Goal: Contribute content: Add original content to the website for others to see

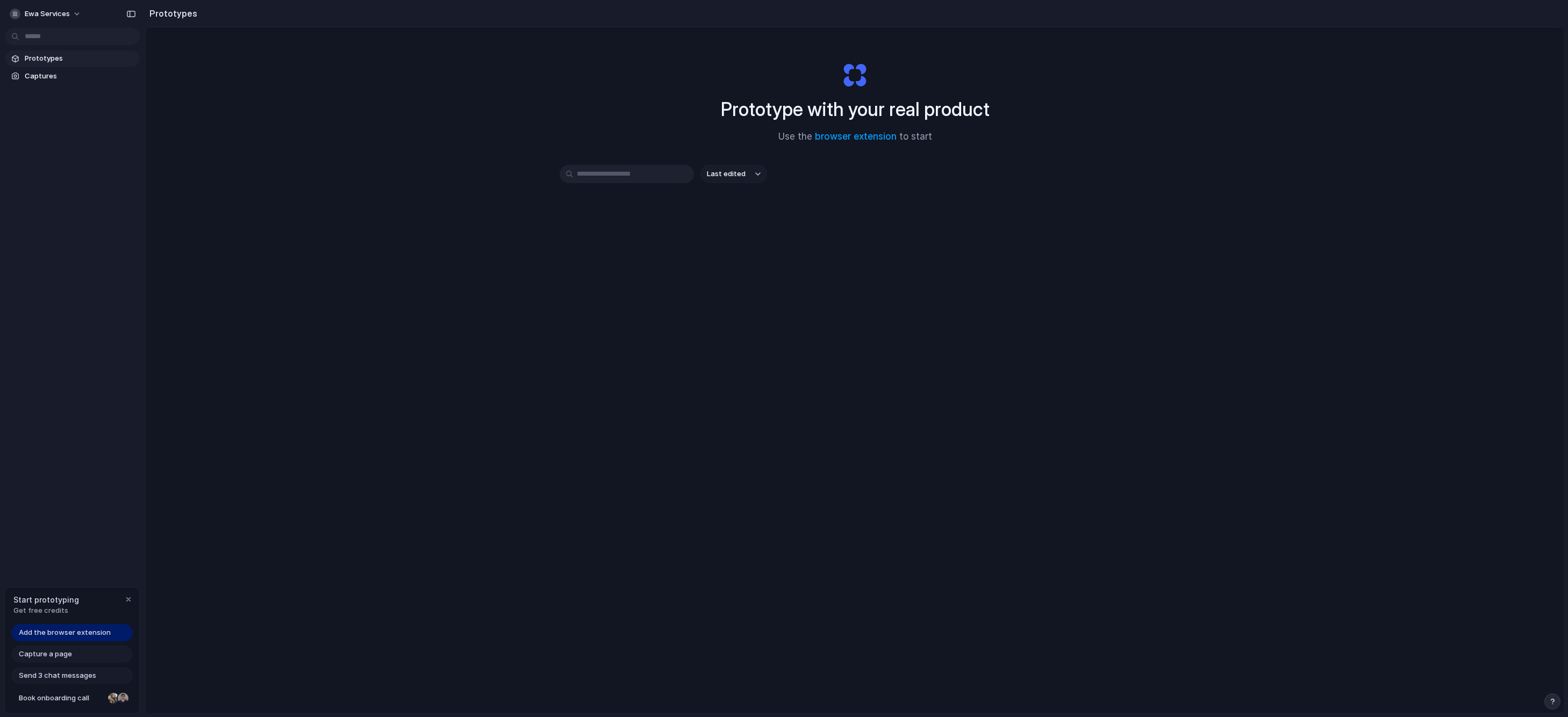
click at [69, 654] on span "Capture a page" at bounding box center [46, 654] width 53 height 11
click at [78, 664] on div "Add the browser extension Capture a page Send 3 chat messages Book onboarding c…" at bounding box center [72, 668] width 135 height 89
click at [82, 636] on span "Add the browser extension" at bounding box center [64, 632] width 92 height 11
click at [126, 599] on div "button" at bounding box center [128, 599] width 8 height 8
click at [53, 76] on span "Captures" at bounding box center [80, 76] width 111 height 11
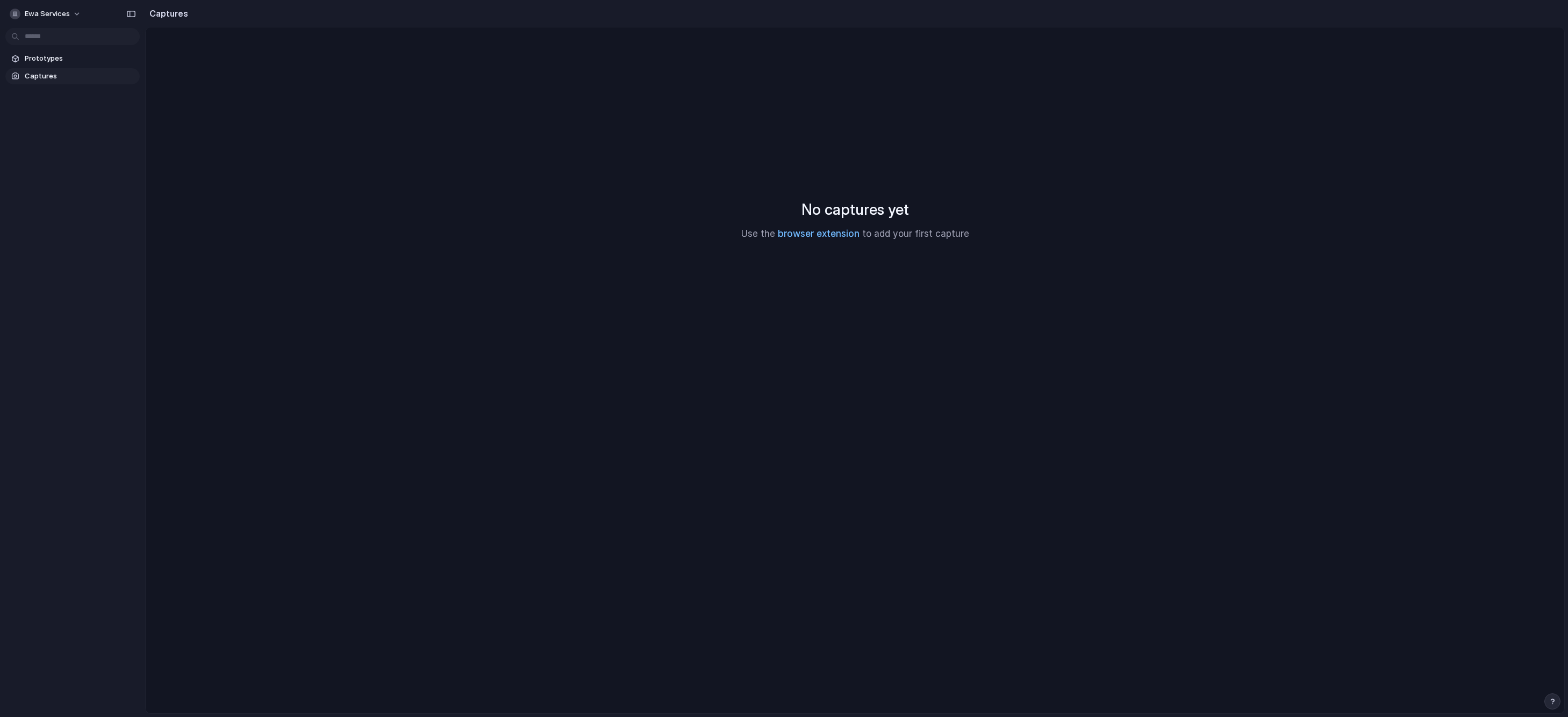
click at [814, 235] on link "browser extension" at bounding box center [818, 233] width 82 height 11
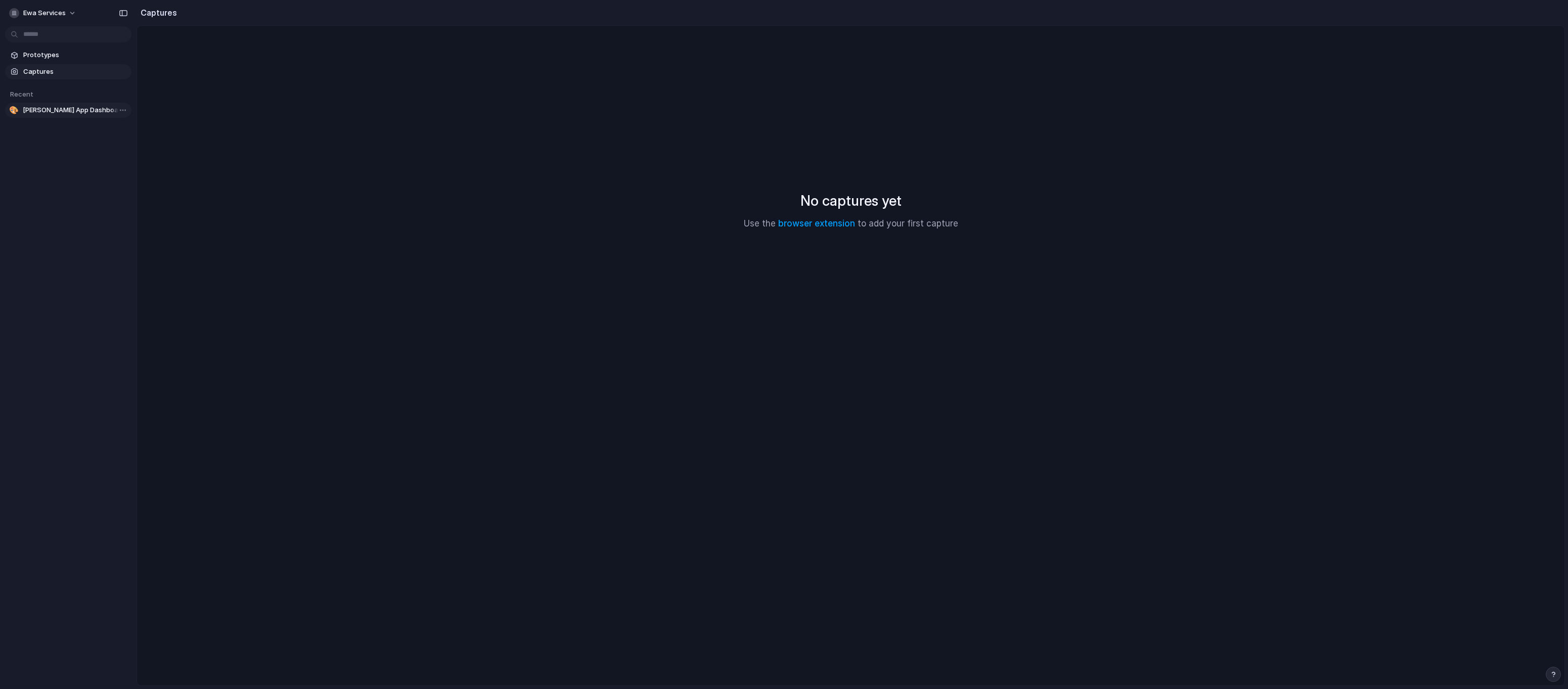
click at [57, 111] on span "FINN App Dashboard - Benefits Redesign" at bounding box center [75, 110] width 105 height 10
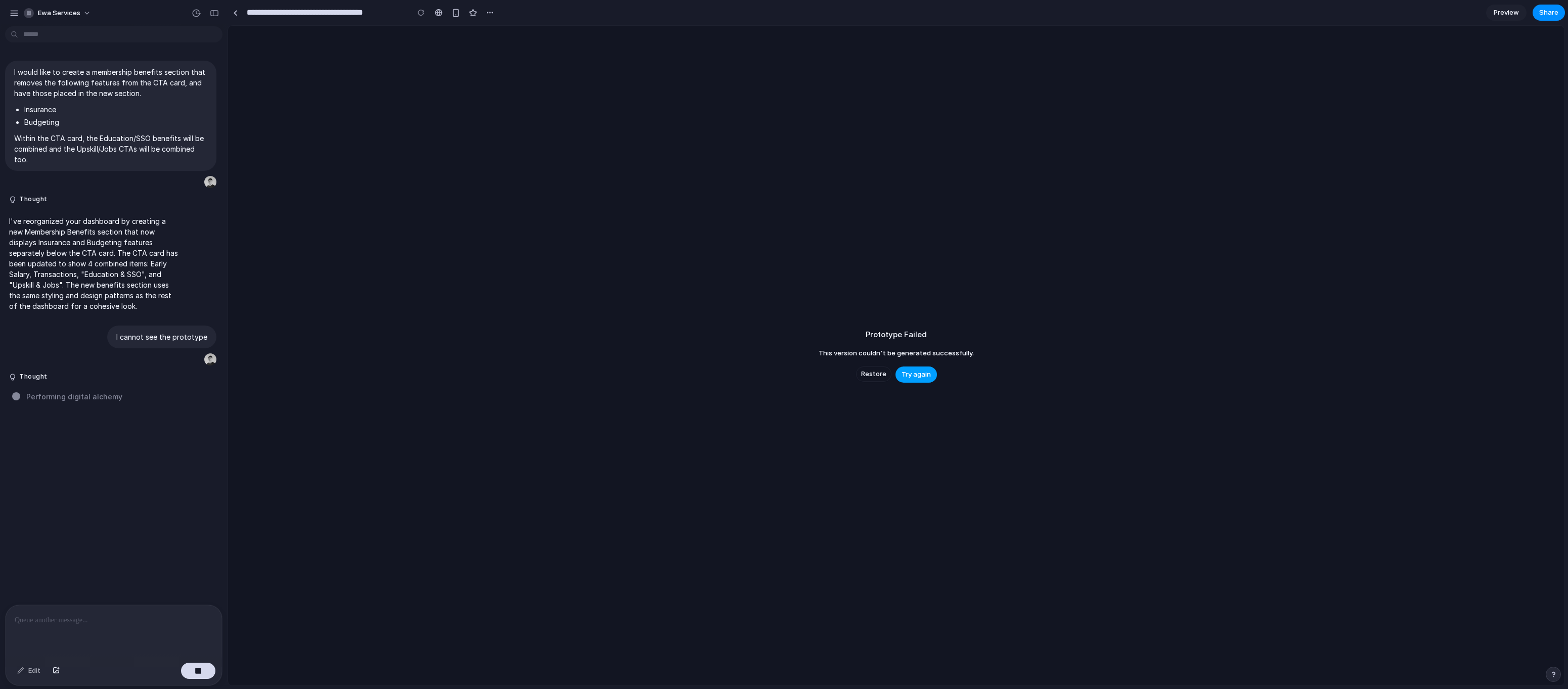
click at [917, 379] on span "Try again" at bounding box center [916, 374] width 29 height 10
click at [910, 377] on span "Try again" at bounding box center [916, 374] width 29 height 10
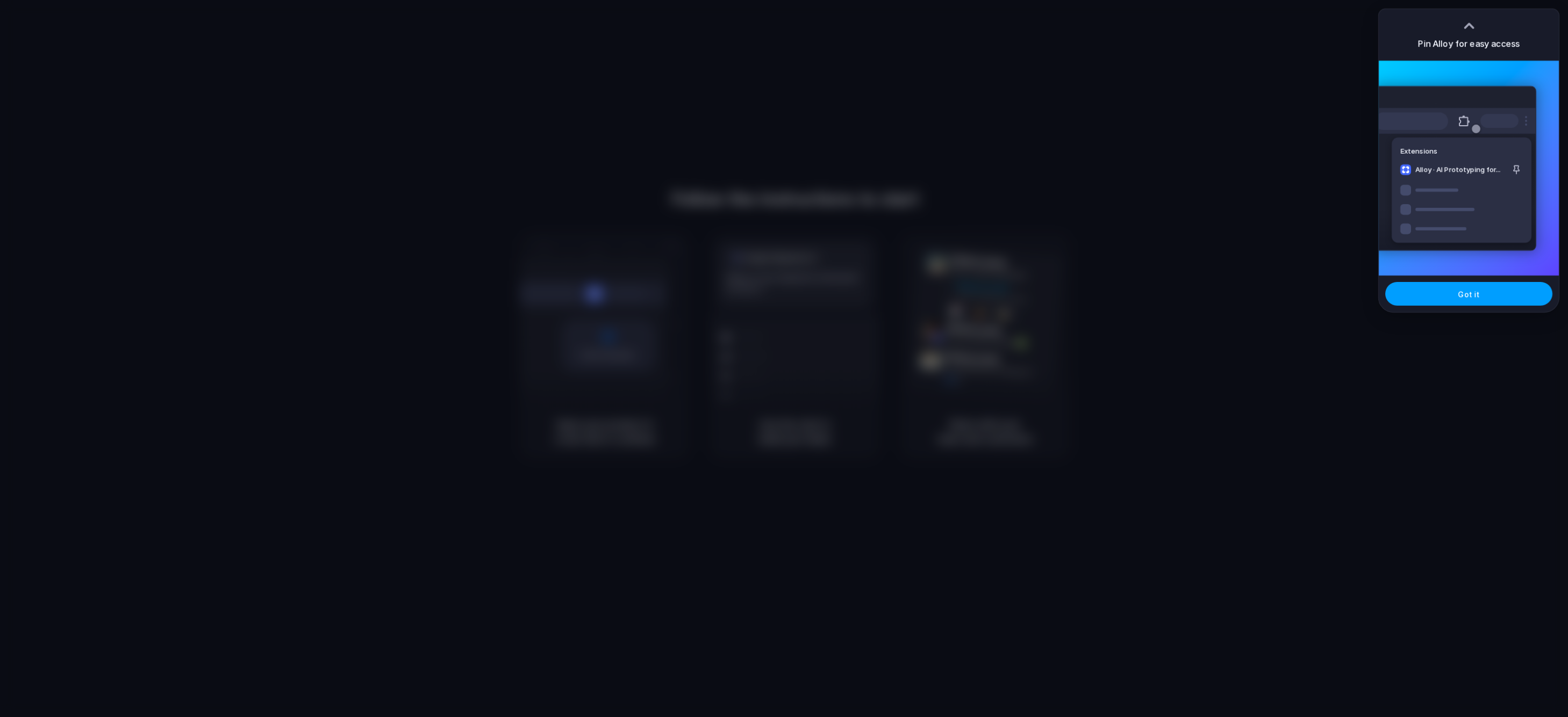
click at [1418, 293] on button "Got it" at bounding box center [1469, 294] width 167 height 24
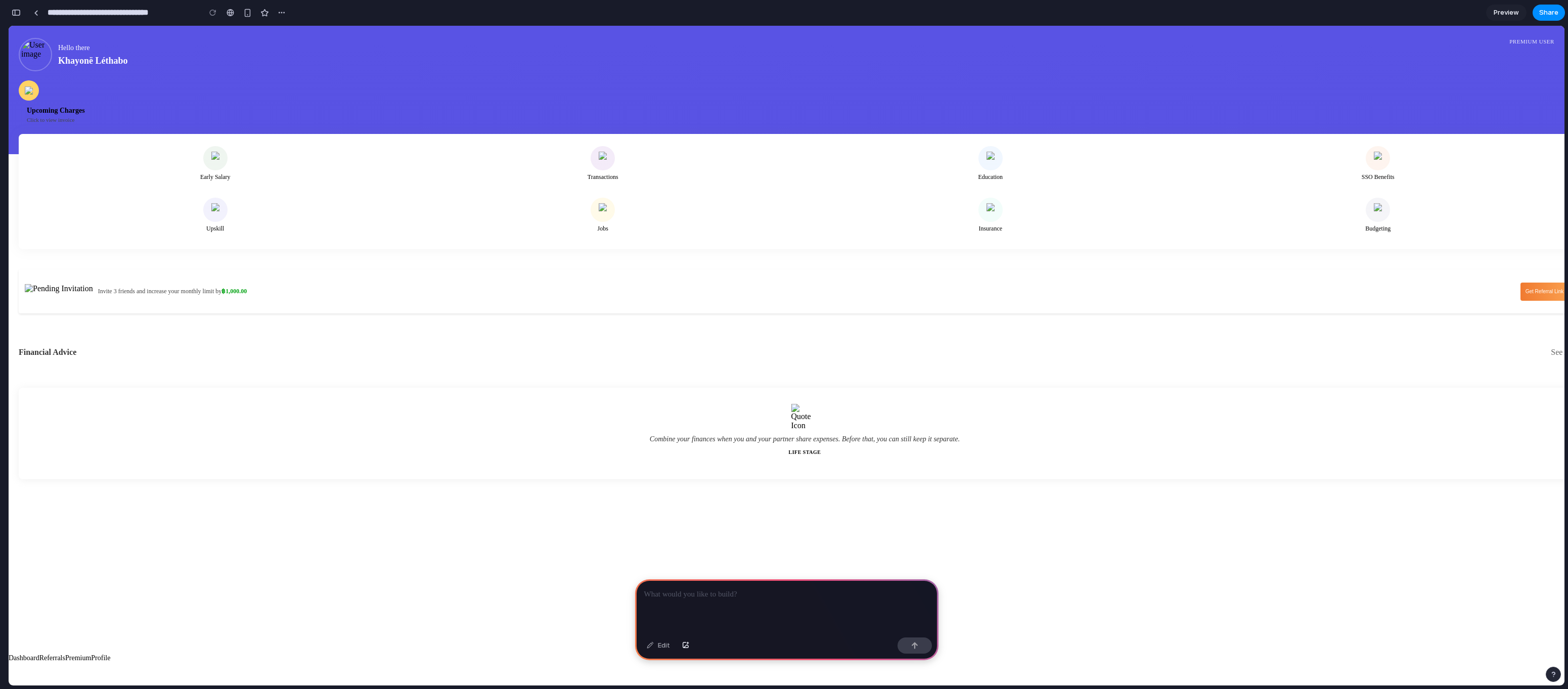
click at [822, 595] on p at bounding box center [786, 594] width 285 height 12
click at [877, 586] on p "**********" at bounding box center [784, 588] width 281 height 24
click at [879, 583] on p "**********" at bounding box center [784, 588] width 281 height 24
click at [878, 588] on p "**********" at bounding box center [784, 588] width 281 height 24
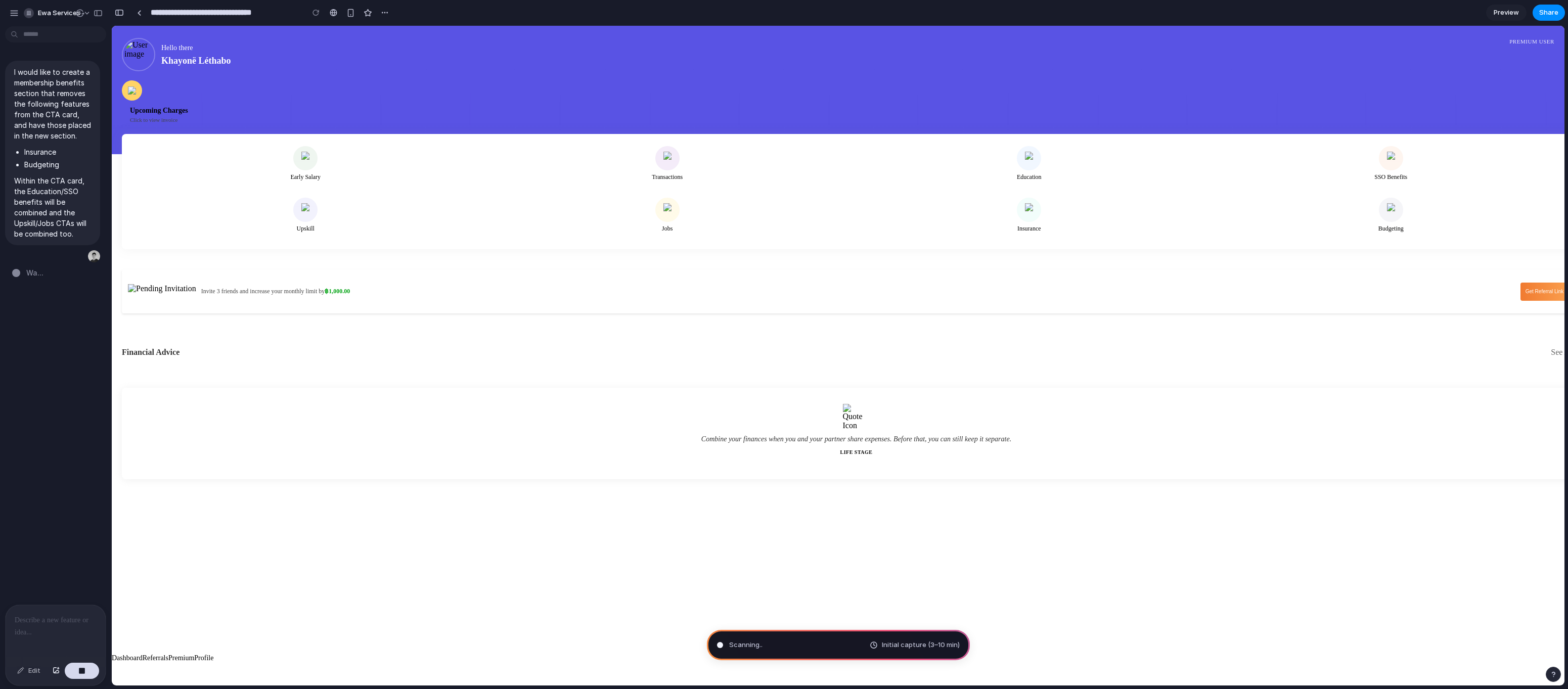
type input "**********"
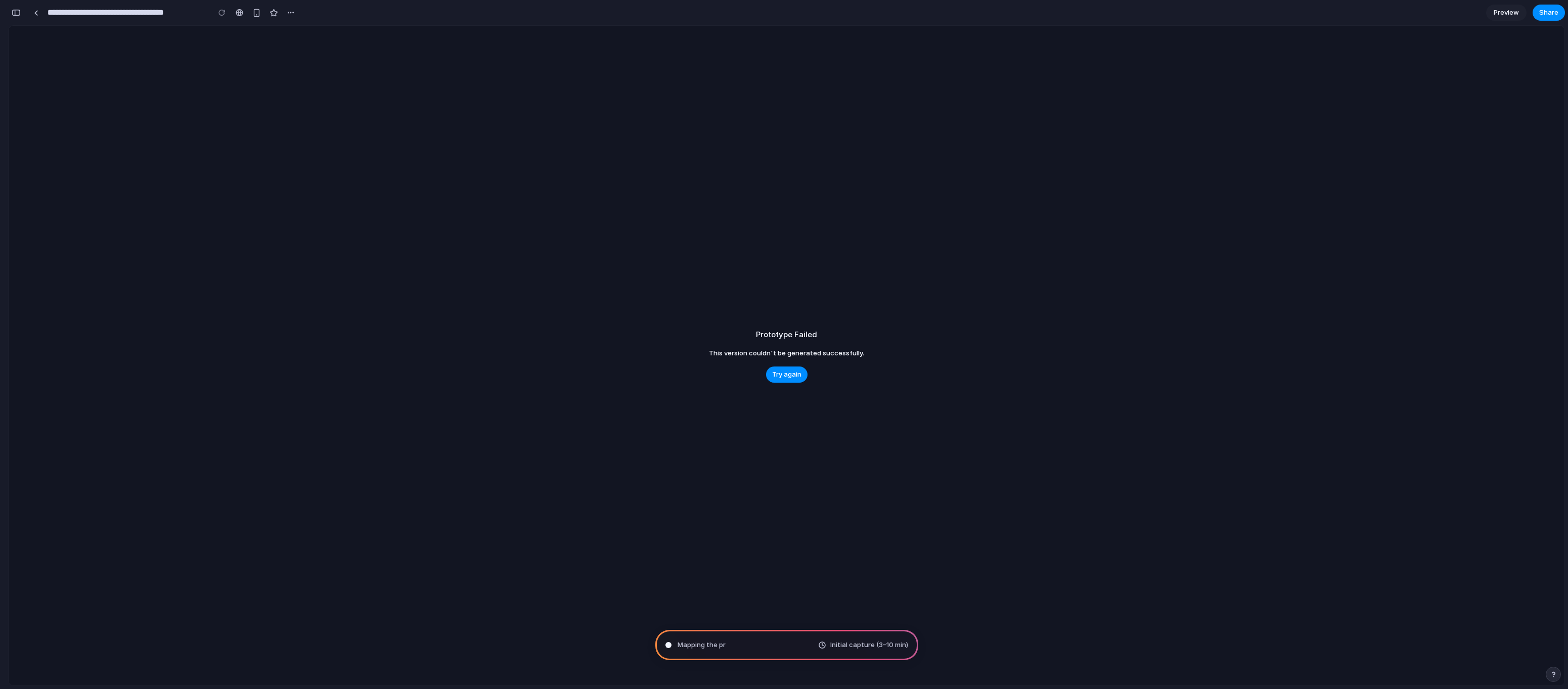
scroll to position [183, 0]
click at [798, 372] on span "Try again" at bounding box center [787, 374] width 29 height 10
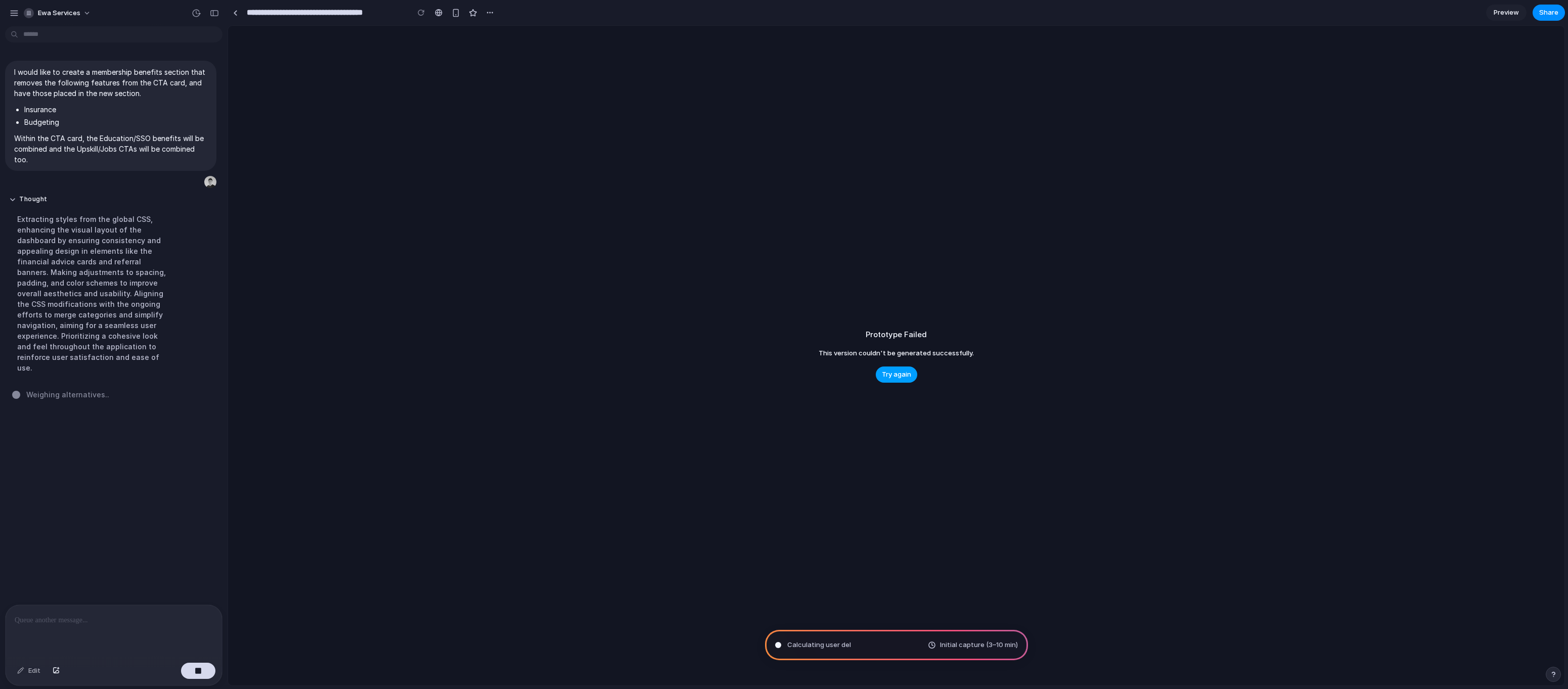
scroll to position [0, 0]
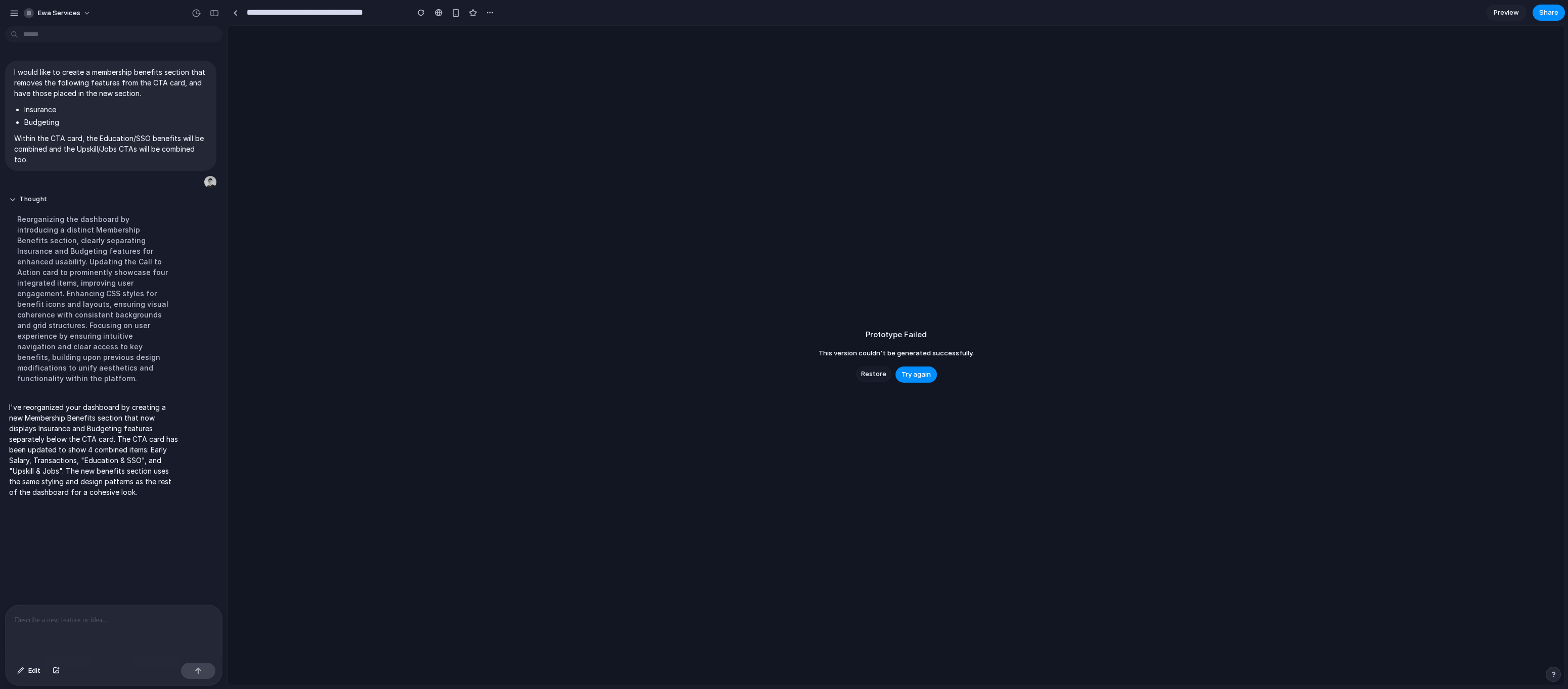
click at [867, 377] on span "Restore" at bounding box center [874, 373] width 25 height 10
click at [883, 381] on button "Try again" at bounding box center [896, 374] width 42 height 16
click at [896, 375] on button "Try again" at bounding box center [916, 374] width 42 height 16
click at [905, 377] on span "Try again" at bounding box center [916, 374] width 29 height 10
click at [923, 375] on span "Try again" at bounding box center [916, 374] width 29 height 10
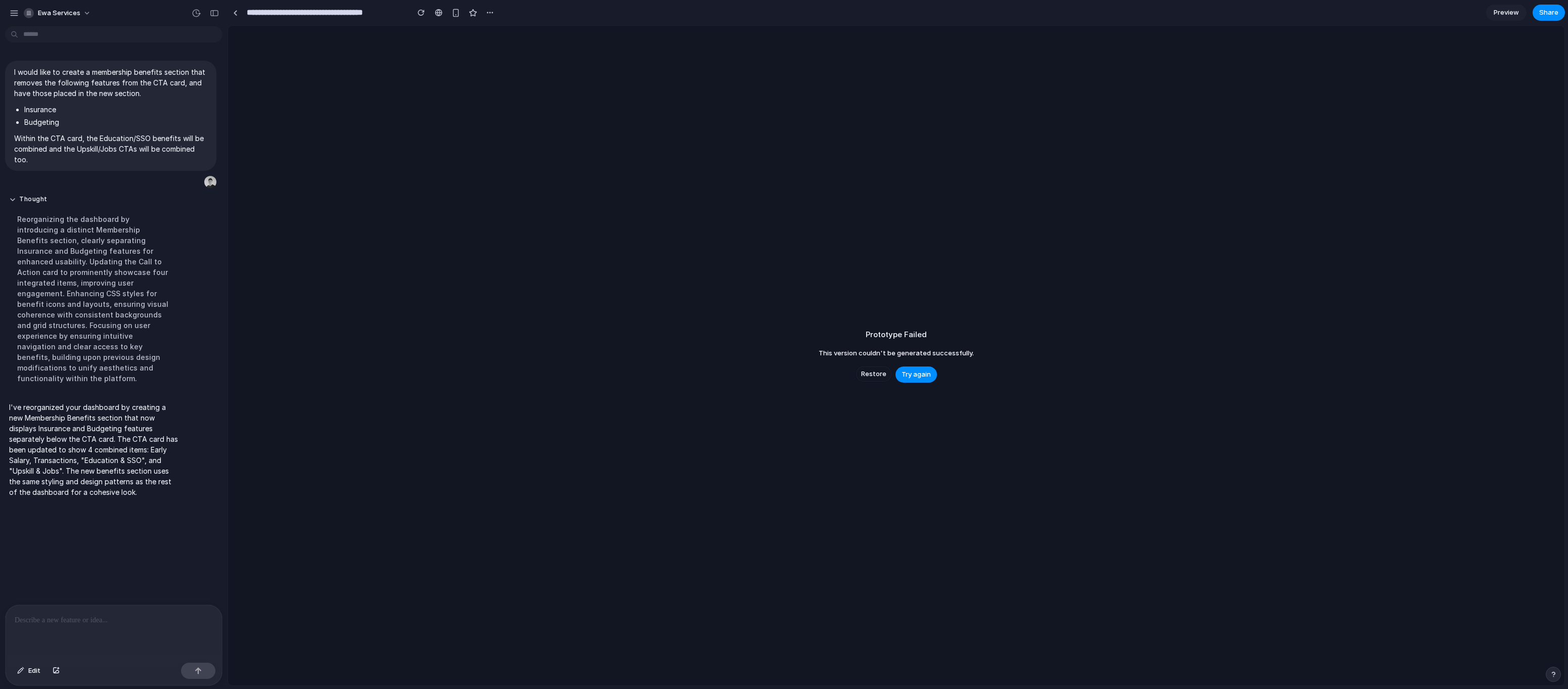
click at [70, 614] on p at bounding box center [113, 620] width 198 height 12
click at [935, 387] on div "Prototype Failed This version couldn't be generated successfully. Restore Try a…" at bounding box center [896, 355] width 1337 height 659
click at [925, 375] on span "Try again" at bounding box center [916, 374] width 29 height 10
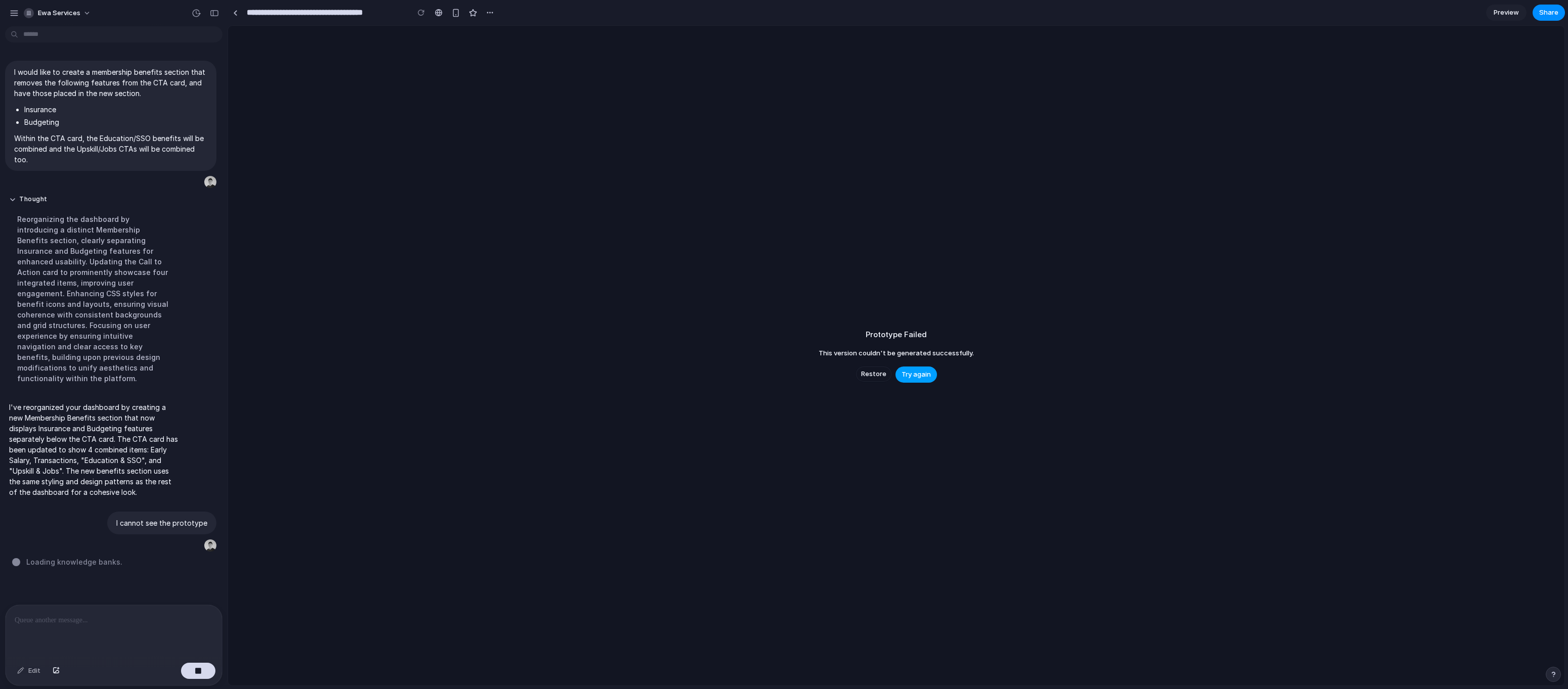
click at [925, 375] on span "Try again" at bounding box center [916, 374] width 29 height 10
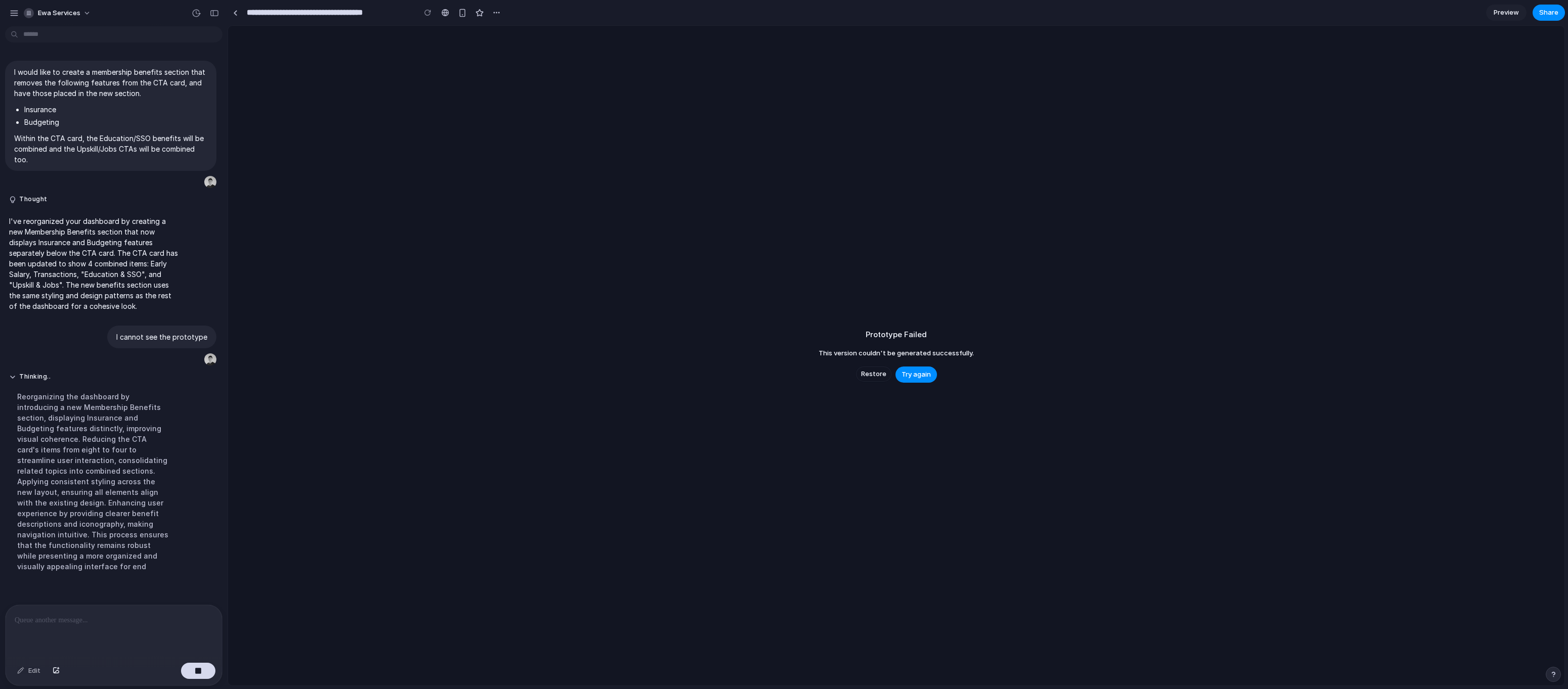
scroll to position [10, 0]
click at [885, 379] on button "Restore" at bounding box center [874, 373] width 36 height 15
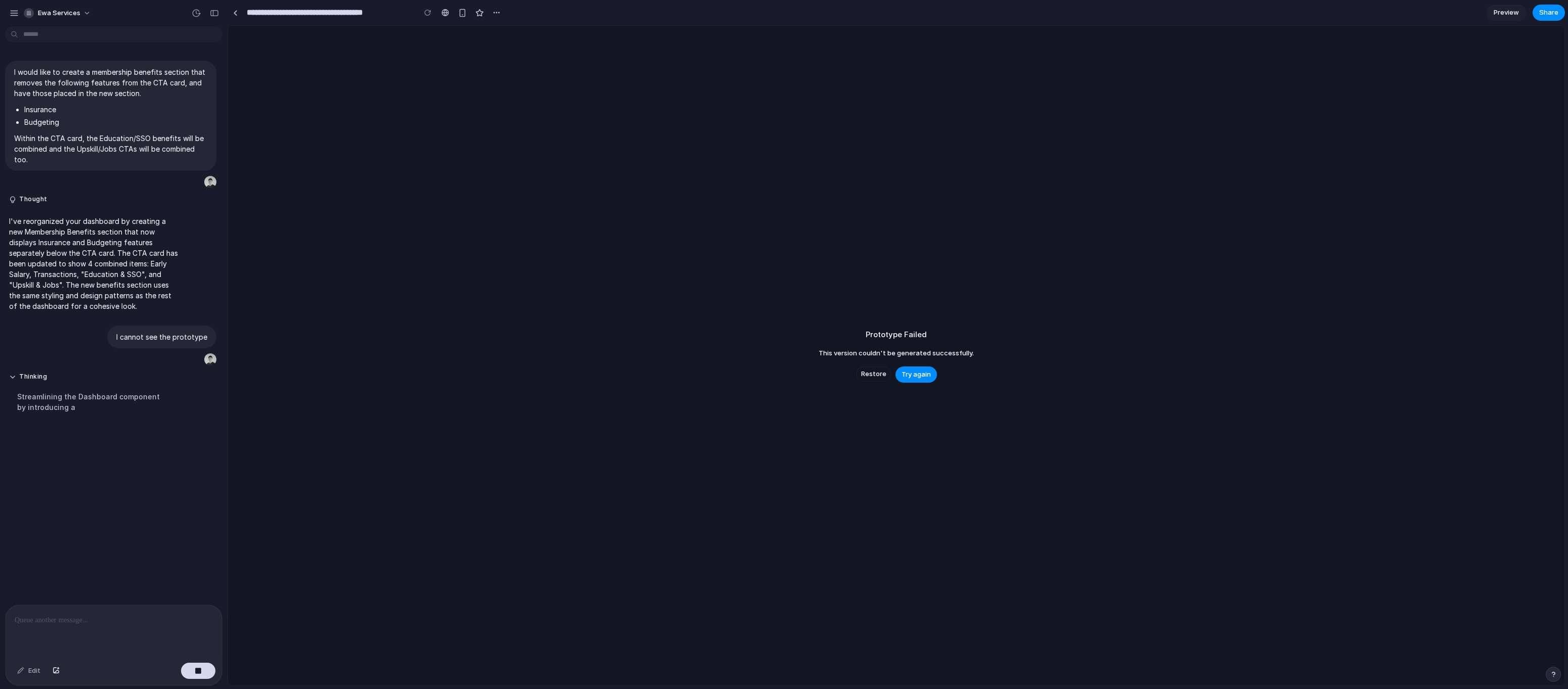
scroll to position [0, 0]
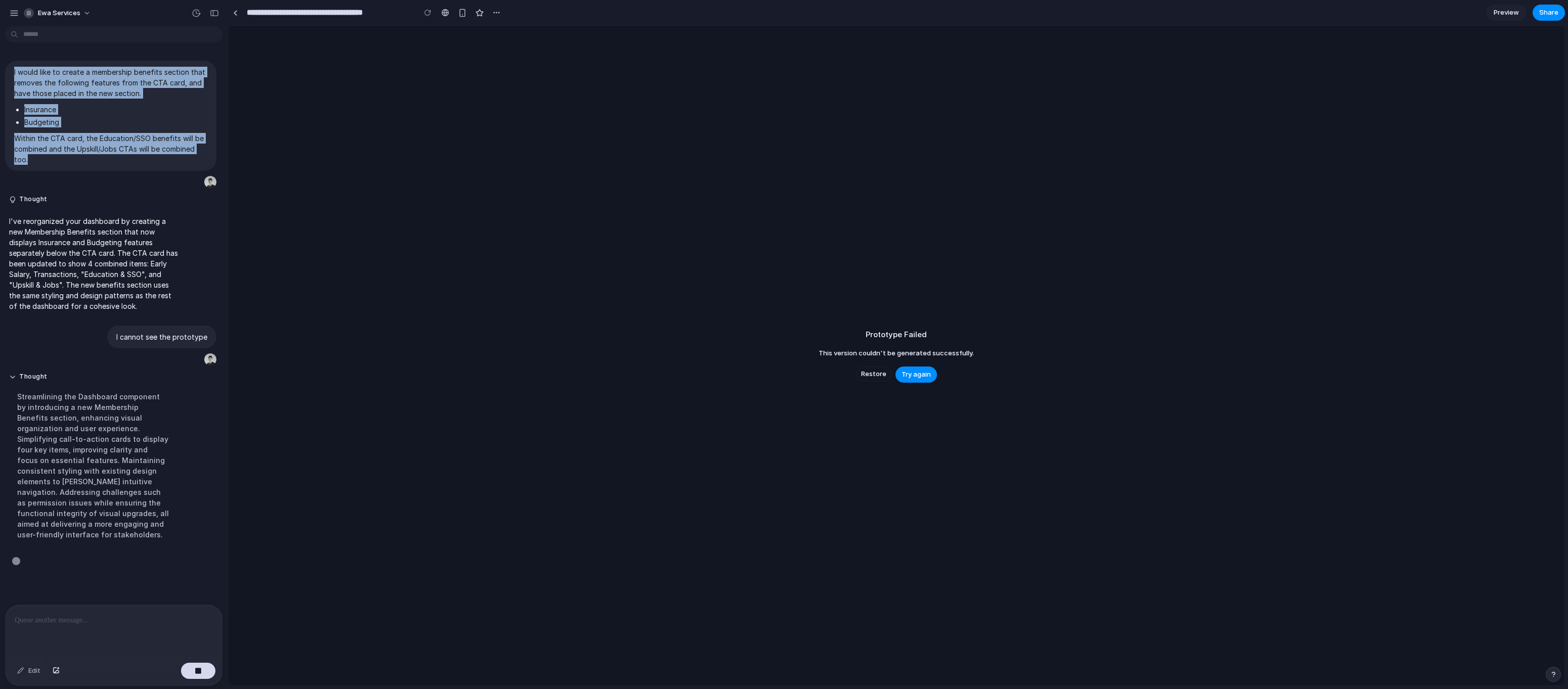
drag, startPoint x: 67, startPoint y: 159, endPoint x: 15, endPoint y: 60, distance: 111.8
click at [15, 60] on div "I would like to create a membership benefits section that removes the following…" at bounding box center [111, 302] width 221 height 499
copy span "I would like to create a membership benefits section that removes the following…"
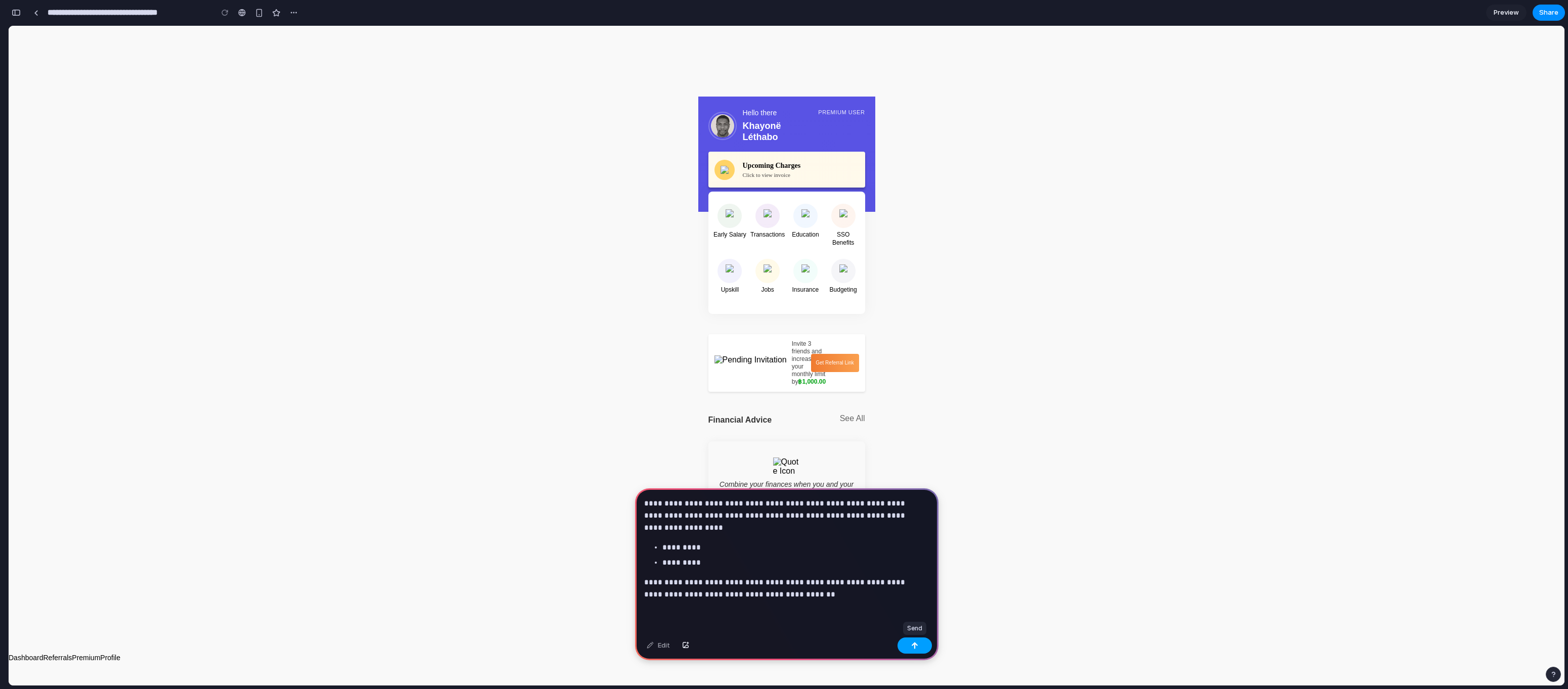
click at [912, 642] on div "button" at bounding box center [915, 645] width 7 height 7
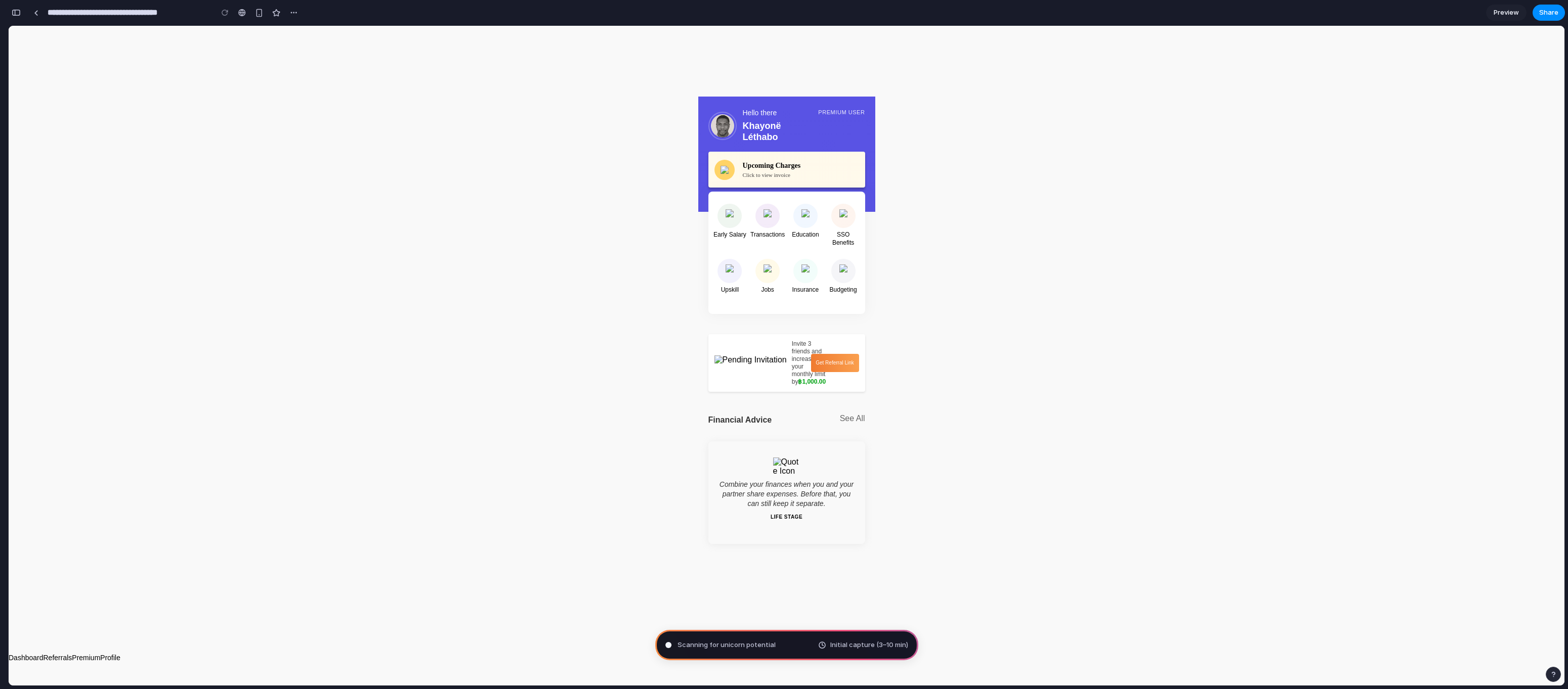
drag, startPoint x: 153, startPoint y: 86, endPoint x: 104, endPoint y: 62, distance: 54.6
click at [153, 86] on app-dashboard-extended "Hello there Khayonë Léthabo Premium User Upcoming Charges Click to view invoice…" at bounding box center [786, 339] width 1556 height 627
click at [19, 11] on div "button" at bounding box center [16, 13] width 9 height 7
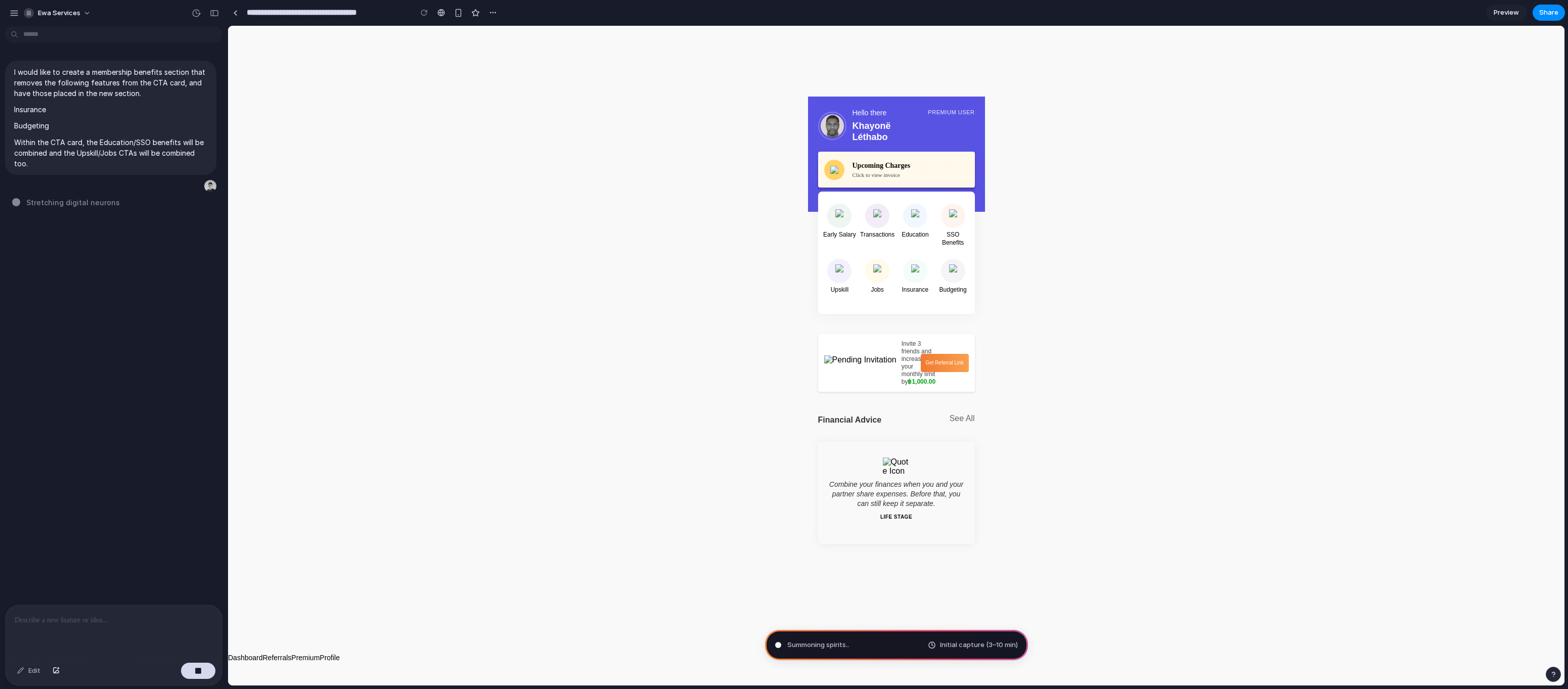
type input "**********"
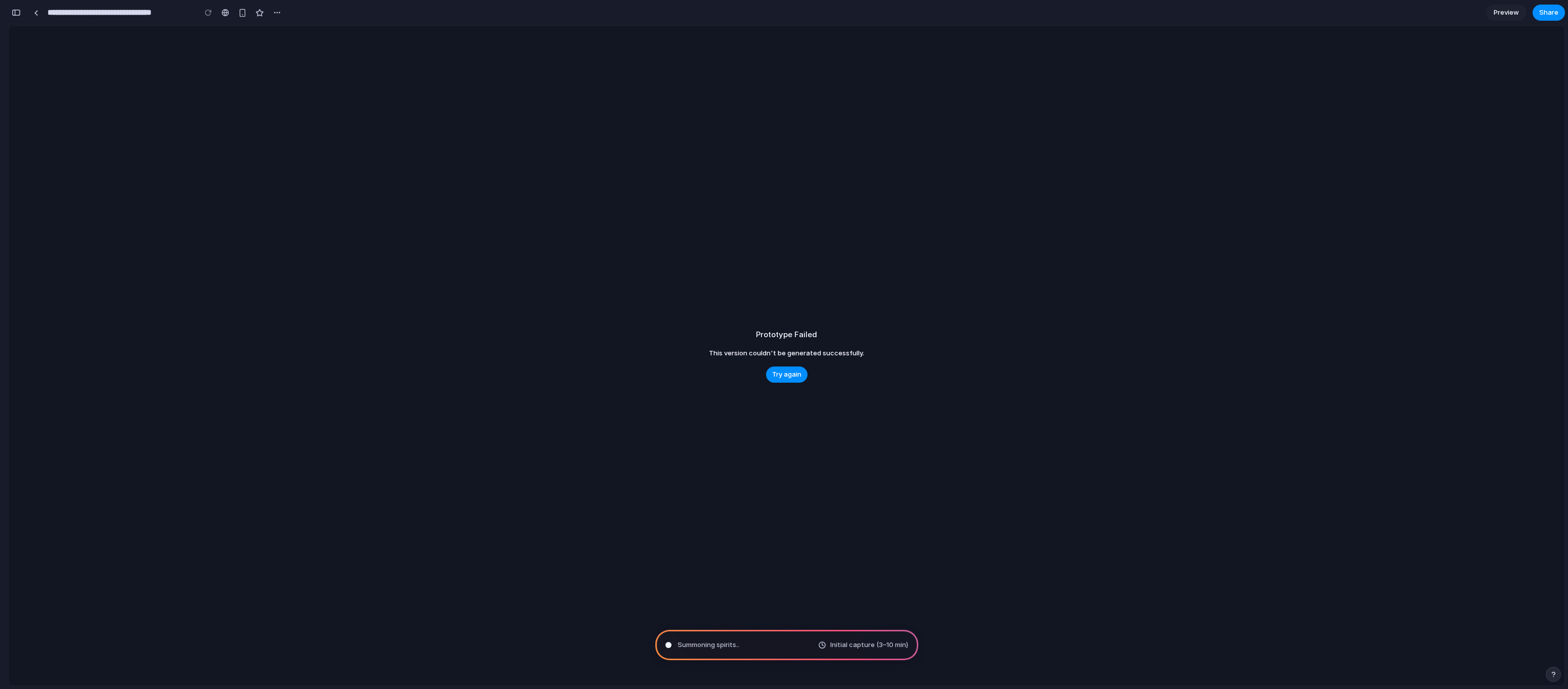
click at [18, 16] on button "button" at bounding box center [16, 13] width 16 height 16
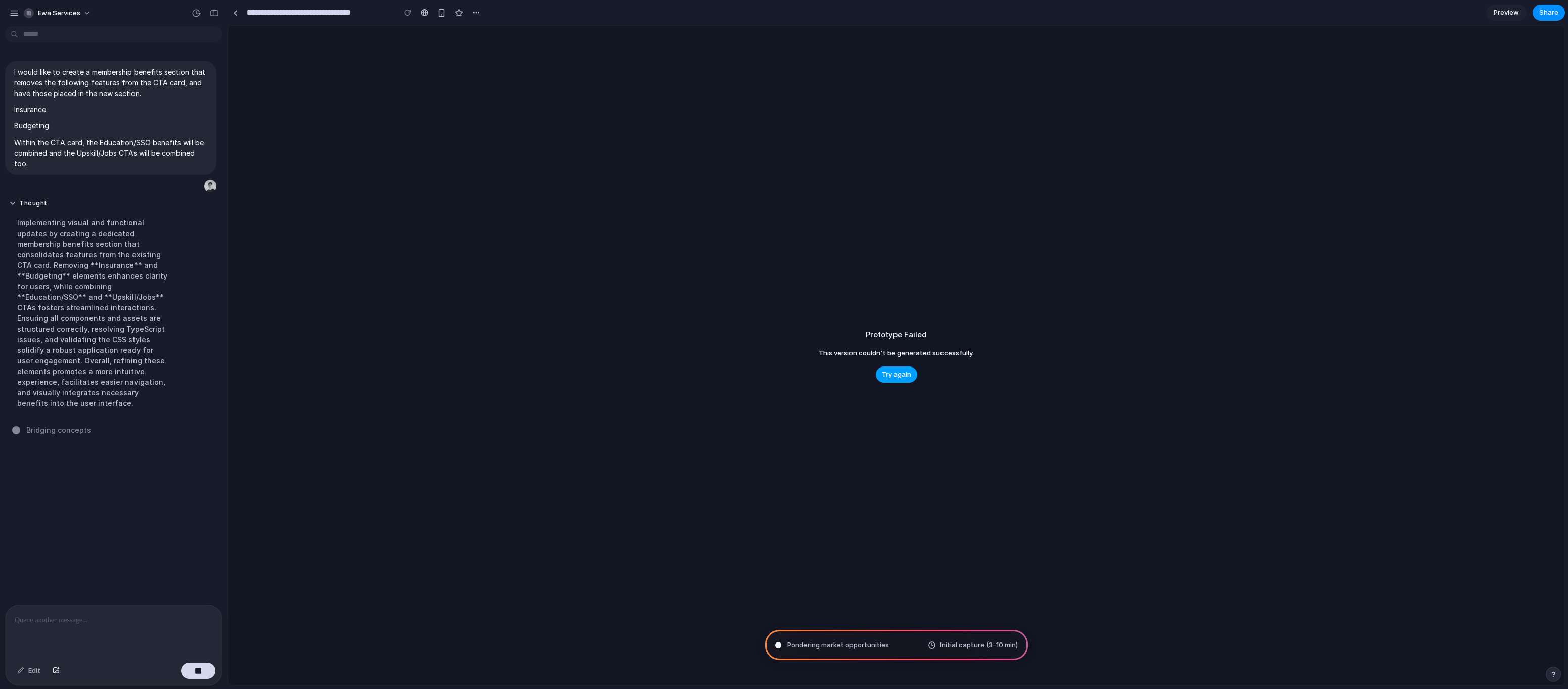
click at [881, 369] on button "Try again" at bounding box center [896, 374] width 42 height 16
click at [886, 372] on span "Try again" at bounding box center [896, 374] width 29 height 10
click at [440, 16] on div "button" at bounding box center [442, 13] width 9 height 9
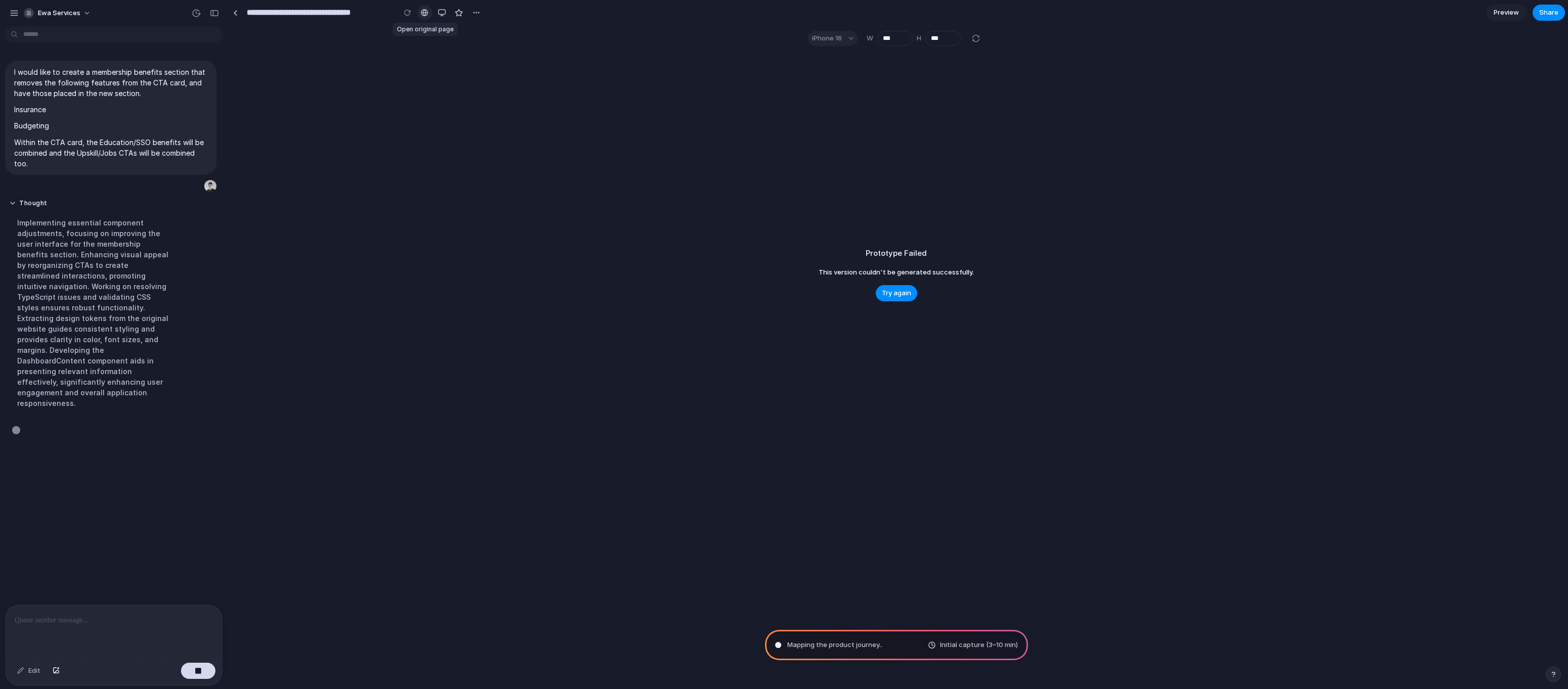
click at [424, 14] on div at bounding box center [424, 13] width 8 height 8
